Goal: Information Seeking & Learning: Learn about a topic

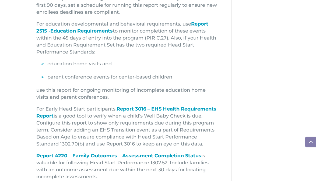
scroll to position [369, 0]
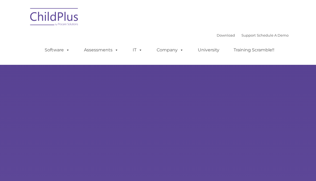
type input ""
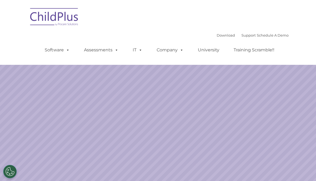
select select "MEDIUM"
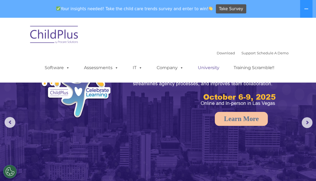
click at [209, 69] on link "University" at bounding box center [208, 67] width 32 height 11
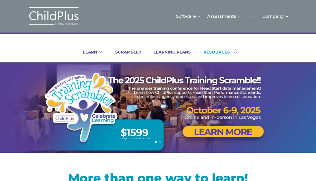
click at [209, 51] on link "RESOURCES" at bounding box center [212, 55] width 33 height 13
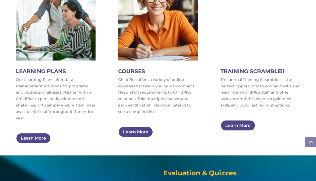
scroll to position [295, 0]
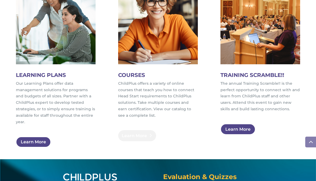
click at [132, 133] on link "Learn More" at bounding box center [137, 135] width 38 height 11
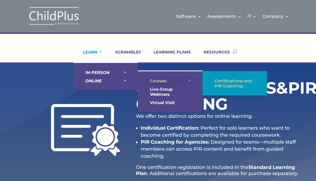
click at [156, 83] on link "Courses" at bounding box center [170, 81] width 54 height 8
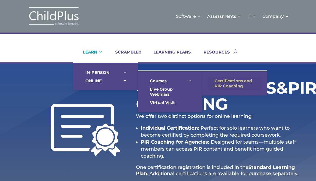
click at [227, 80] on link "Certifications and PIR Coaching" at bounding box center [235, 83] width 54 height 13
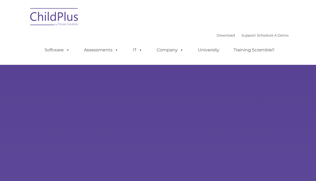
type input ""
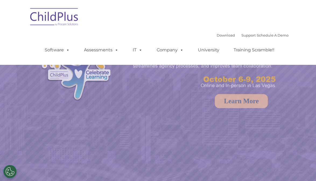
select select "MEDIUM"
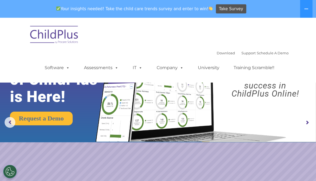
click at [306, 125] on rs-arrow at bounding box center [306, 122] width 11 height 11
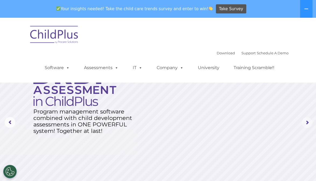
click at [306, 125] on rs-arrow at bounding box center [306, 122] width 11 height 11
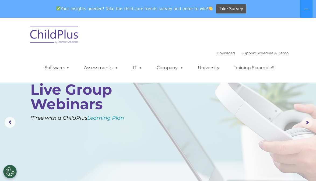
click at [306, 125] on rs-arrow at bounding box center [306, 122] width 11 height 11
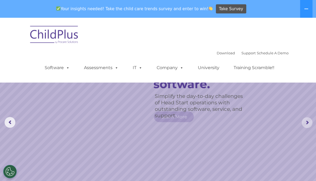
click at [306, 125] on rs-arrow at bounding box center [306, 122] width 11 height 11
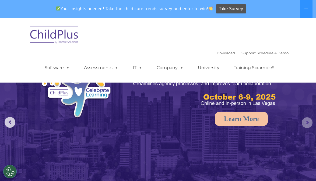
click at [306, 125] on rs-arrow at bounding box center [306, 122] width 11 height 11
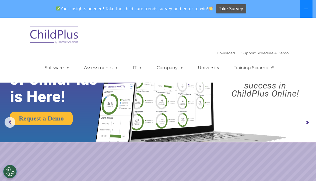
click at [306, 10] on icon at bounding box center [306, 9] width 4 height 4
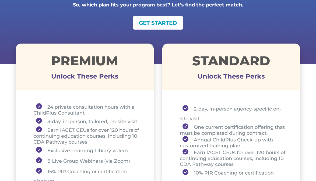
scroll to position [170, 0]
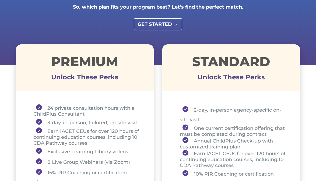
click at [154, 26] on link "GET STARTED" at bounding box center [158, 24] width 49 height 12
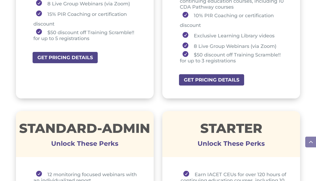
scroll to position [0, 0]
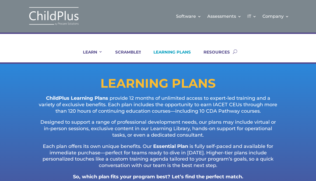
click at [42, 18] on img at bounding box center [54, 16] width 54 height 20
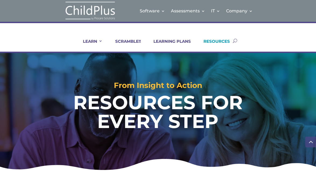
scroll to position [295, 0]
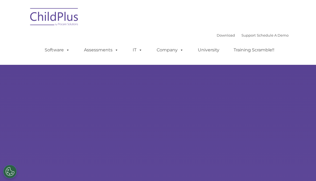
select select "MEDIUM"
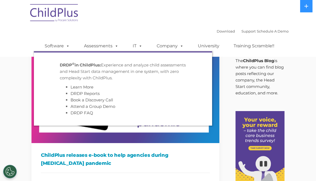
click at [107, 78] on p "DRDP © in ChildPlus: Experience and analyze child assessments and Head Start da…" at bounding box center [123, 71] width 126 height 19
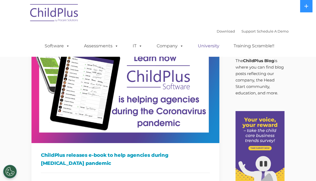
click at [209, 44] on link "University" at bounding box center [208, 46] width 32 height 11
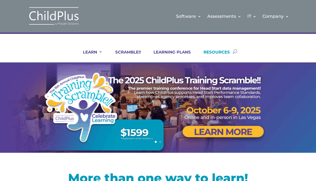
click at [210, 56] on link "RESOURCES" at bounding box center [212, 55] width 33 height 13
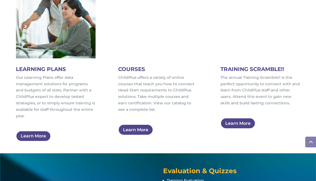
scroll to position [307, 0]
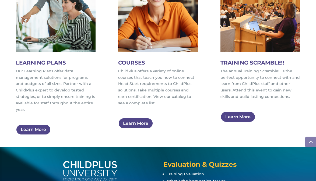
click at [40, 136] on div "LEARNING PLANS Our Learning Plans offer data management solutions for programs …" at bounding box center [158, 53] width 284 height 175
click at [40, 131] on link "Learn More" at bounding box center [35, 129] width 38 height 11
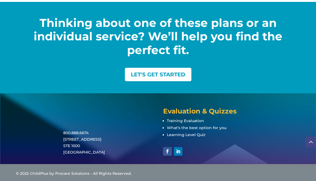
scroll to position [837, 0]
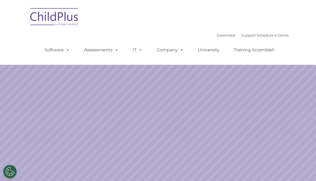
select select "MEDIUM"
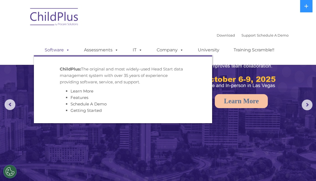
click at [63, 51] on link "Software" at bounding box center [57, 50] width 36 height 11
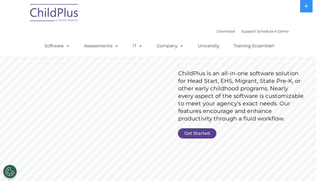
scroll to position [45, 0]
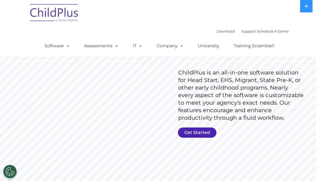
click at [200, 131] on link "Get Started" at bounding box center [197, 132] width 38 height 10
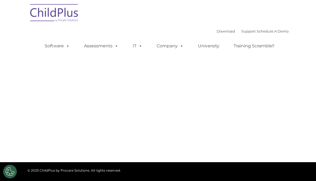
select select "MEDIUM"
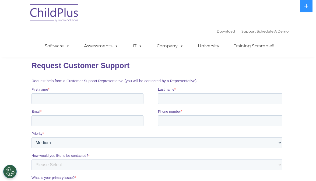
scroll to position [24, 0]
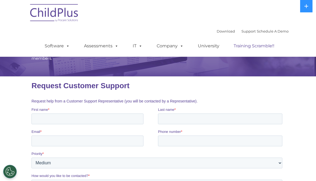
click at [235, 47] on link "Training Scramble!!" at bounding box center [253, 46] width 51 height 11
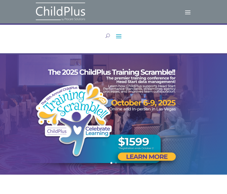
click at [194, 12] on div "Software Learn More Features Schedule A Demo Getting Started Assessments Learn …" at bounding box center [144, 12] width 98 height 9
click at [190, 12] on span at bounding box center [188, 12] width 9 height 9
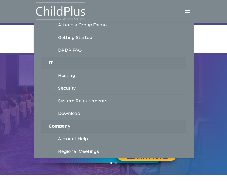
scroll to position [146, 0]
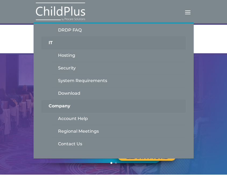
click at [187, 13] on span at bounding box center [188, 12] width 9 height 9
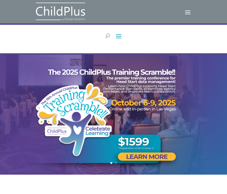
click at [121, 37] on span at bounding box center [119, 36] width 9 height 9
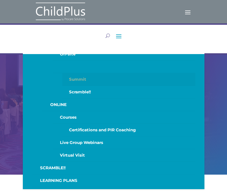
scroll to position [58, 0]
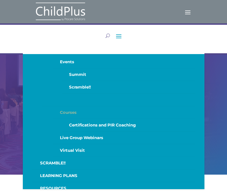
click at [83, 115] on link "Courses" at bounding box center [124, 112] width 143 height 13
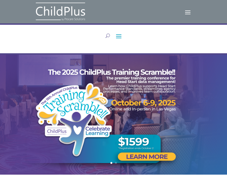
click at [117, 37] on span at bounding box center [119, 36] width 9 height 9
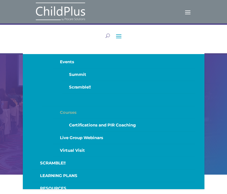
click at [66, 109] on link "Courses" at bounding box center [124, 112] width 143 height 13
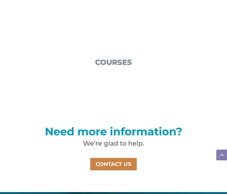
scroll to position [836, 0]
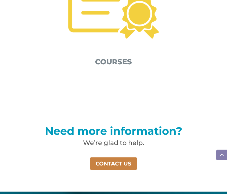
click at [106, 35] on img at bounding box center [113, 4] width 111 height 111
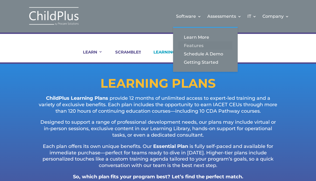
click at [199, 46] on link "Features" at bounding box center [205, 45] width 54 height 8
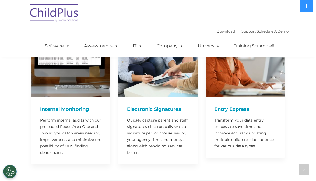
scroll to position [472, 0]
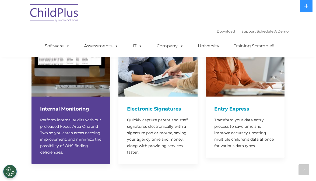
click at [80, 105] on h4 "Internal Monitoring" at bounding box center [71, 109] width 62 height 8
click at [80, 82] on img at bounding box center [70, 57] width 79 height 79
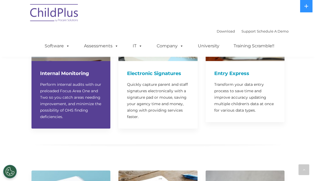
scroll to position [519, 0]
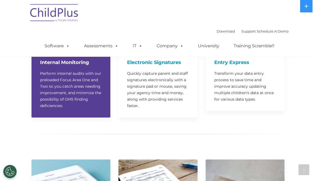
click at [78, 93] on p "Perform internal audits with our preloaded Focus Area One and Two so you catch …" at bounding box center [71, 89] width 62 height 39
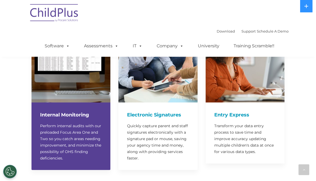
scroll to position [466, 0]
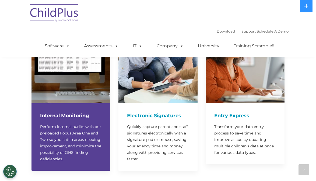
click at [73, 72] on img at bounding box center [70, 63] width 79 height 79
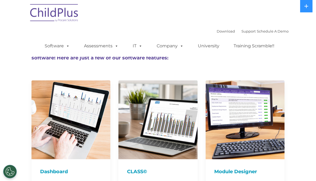
scroll to position [10, 0]
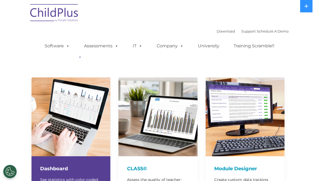
click at [74, 101] on div at bounding box center [70, 116] width 79 height 79
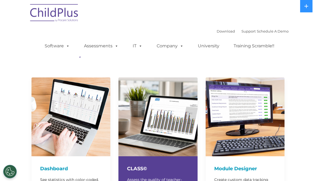
click at [131, 114] on div at bounding box center [157, 116] width 79 height 79
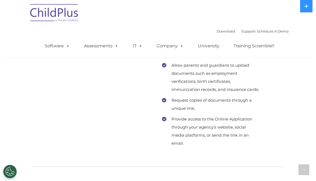
scroll to position [3013, 0]
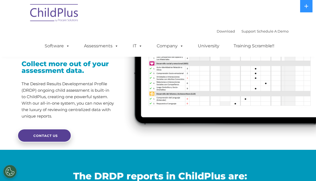
scroll to position [58, 0]
